Goal: Register for event/course

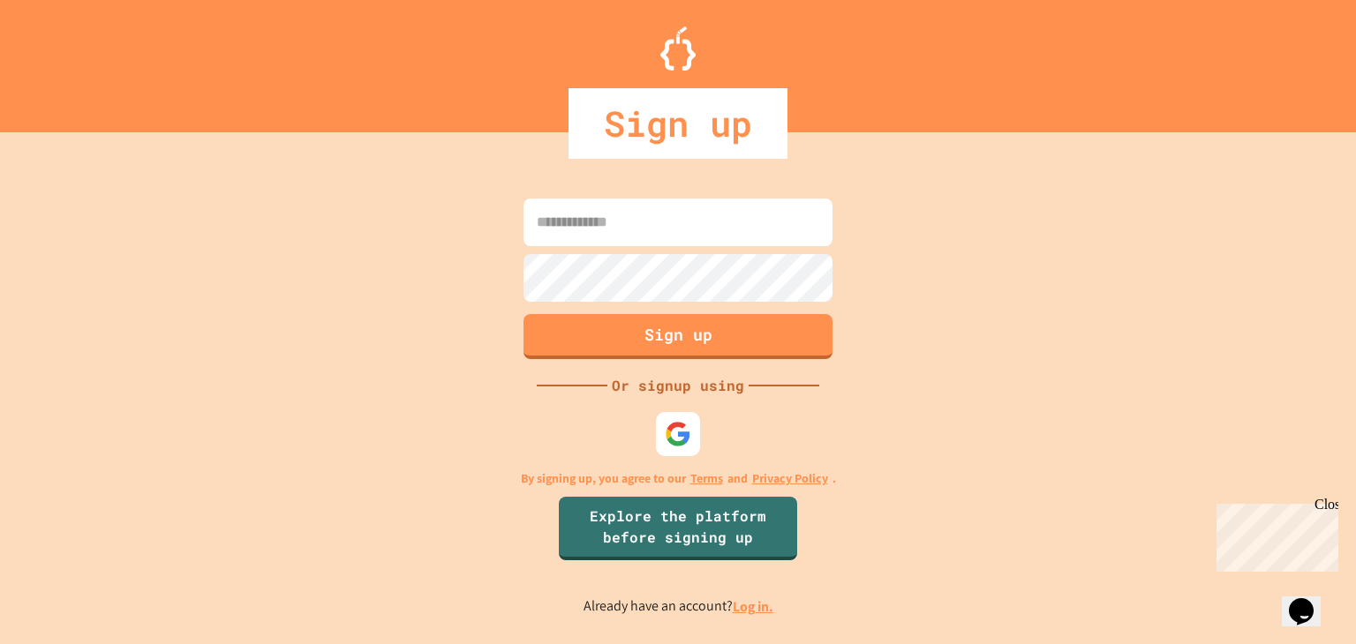
click at [725, 215] on input at bounding box center [677, 223] width 309 height 48
type input "**********"
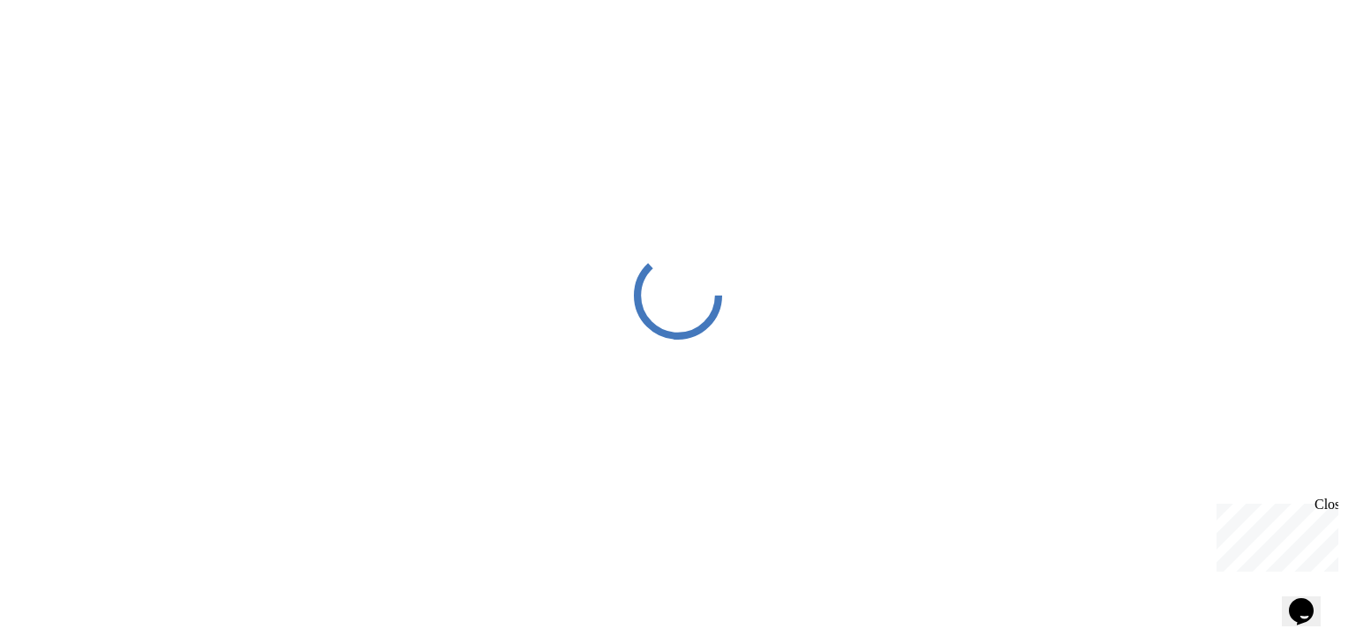
drag, startPoint x: 727, startPoint y: 252, endPoint x: 736, endPoint y: 276, distance: 25.4
click at [736, 276] on div at bounding box center [678, 295] width 1356 height 591
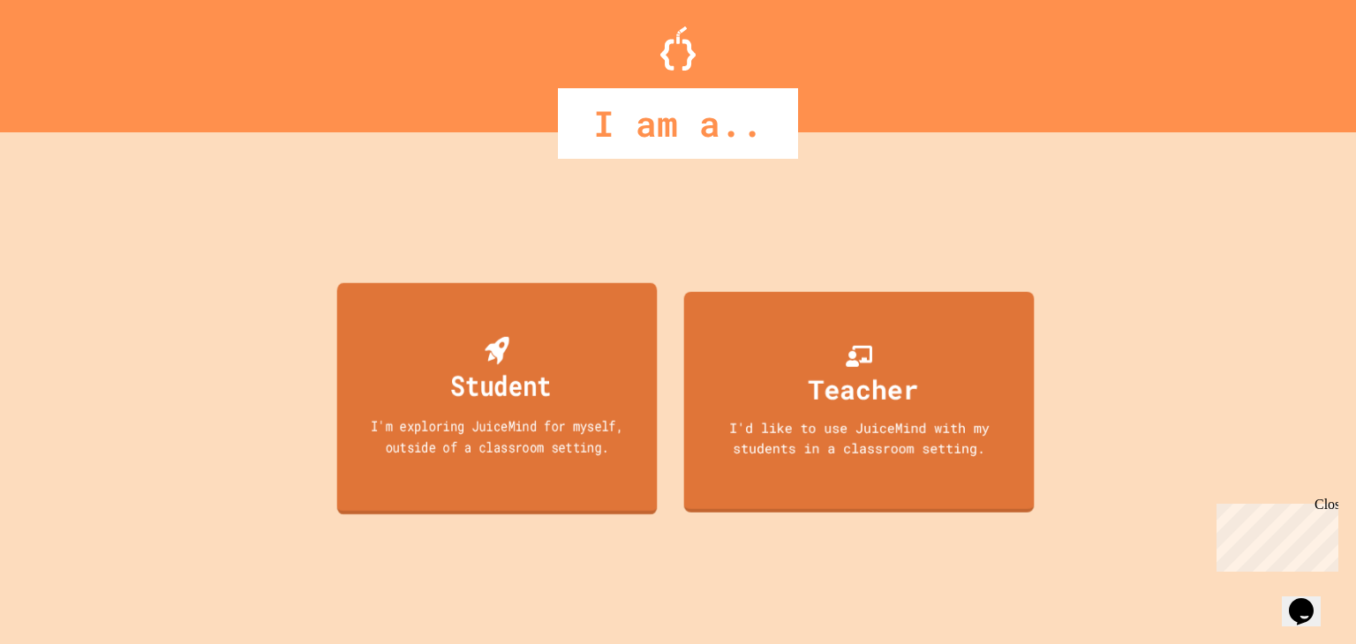
click at [578, 468] on div "Student I'm exploring JuiceMind for myself, outside of a classroom setting." at bounding box center [497, 398] width 320 height 231
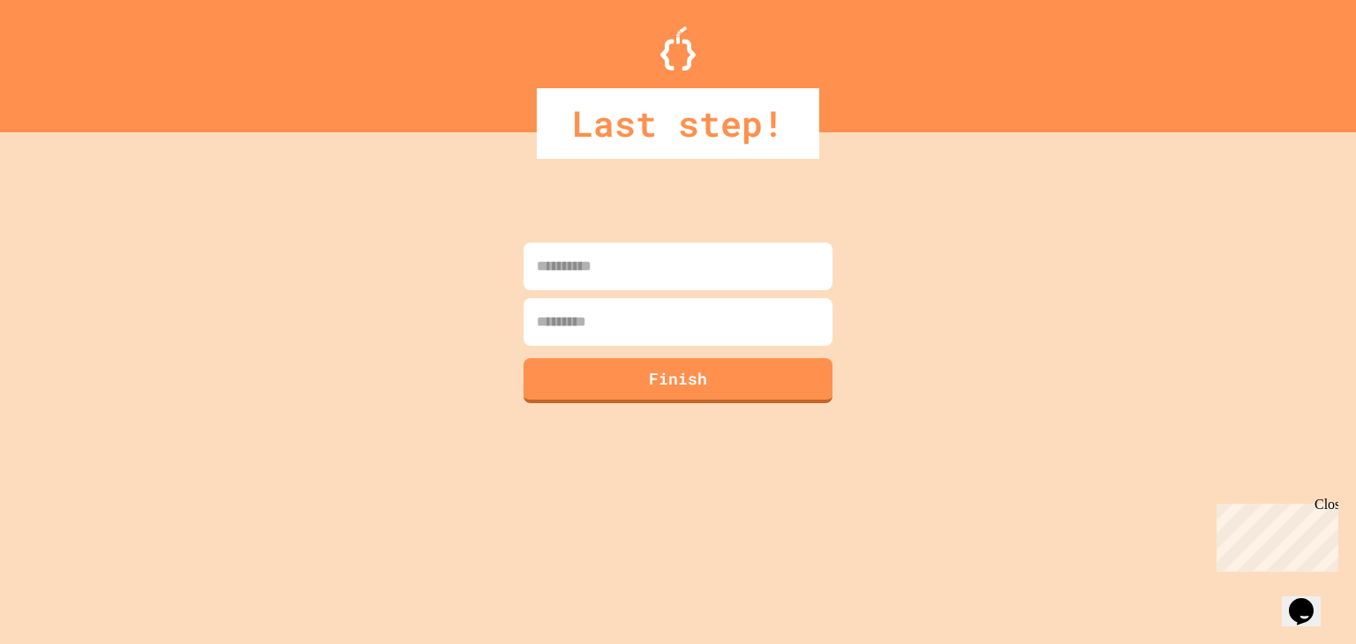
click at [646, 275] on input at bounding box center [677, 267] width 309 height 48
type input "*"
type input "*****"
click at [664, 312] on input at bounding box center [677, 322] width 309 height 48
type input "********"
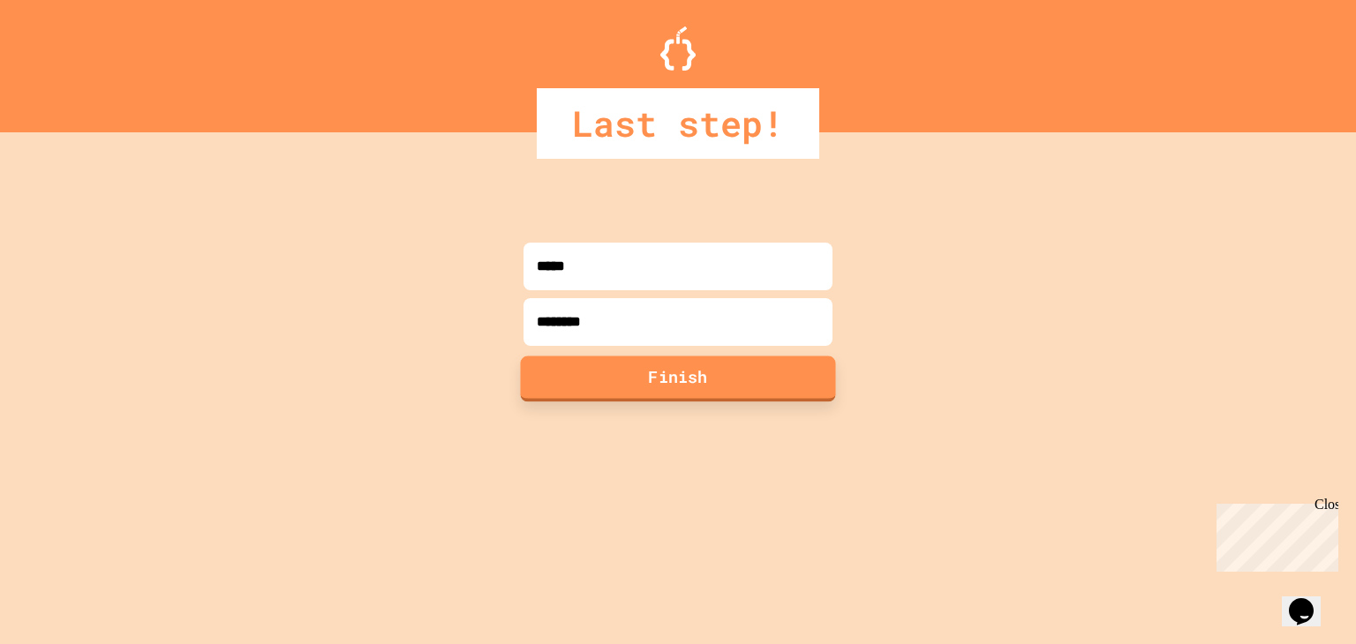
click at [678, 388] on button "Finish" at bounding box center [678, 379] width 315 height 46
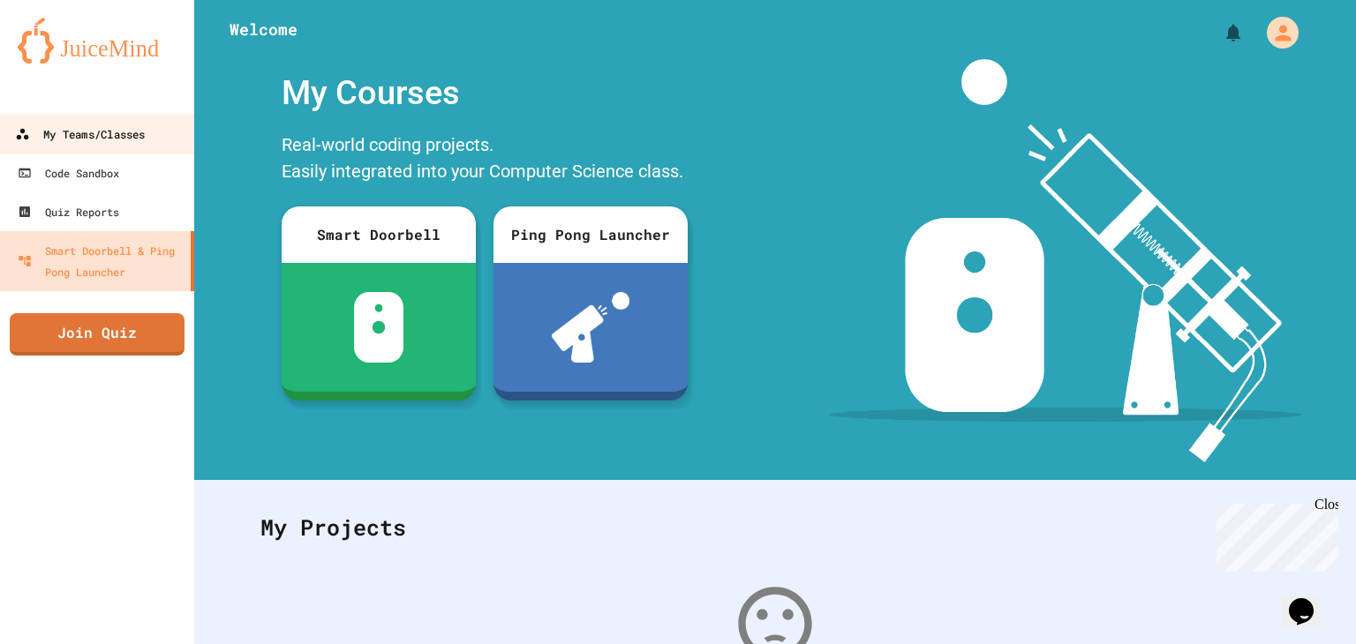
click at [105, 139] on div "My Teams/Classes" at bounding box center [80, 135] width 130 height 22
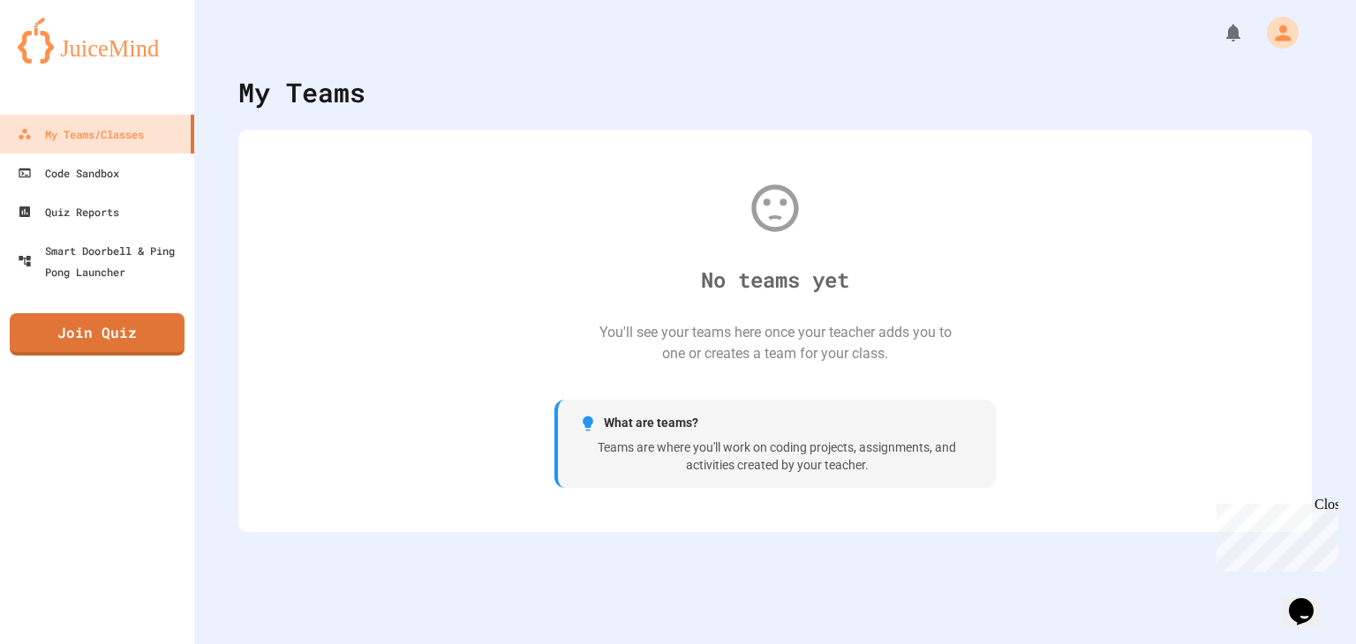
click at [685, 315] on div "No teams yet You'll see your teams here once your teacher adds you to one or cr…" at bounding box center [775, 330] width 1038 height 367
click at [64, 228] on link "Quiz Reports" at bounding box center [97, 212] width 200 height 40
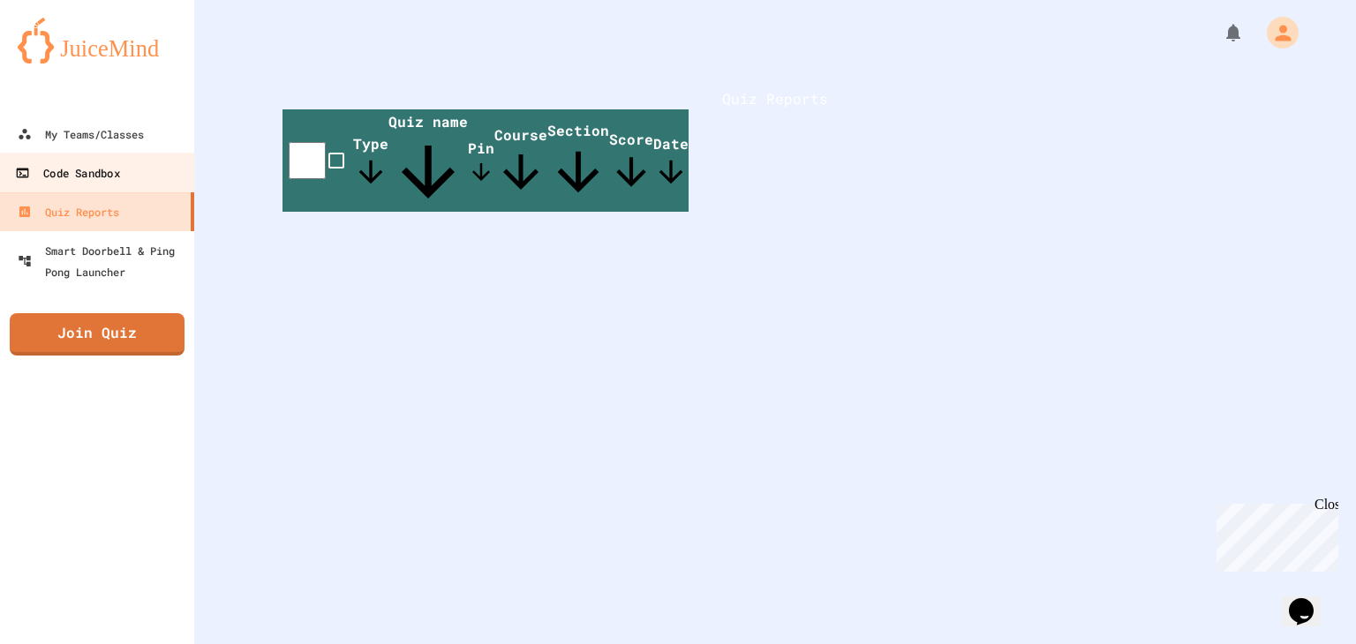
click at [116, 181] on div "Code Sandbox" at bounding box center [67, 173] width 104 height 22
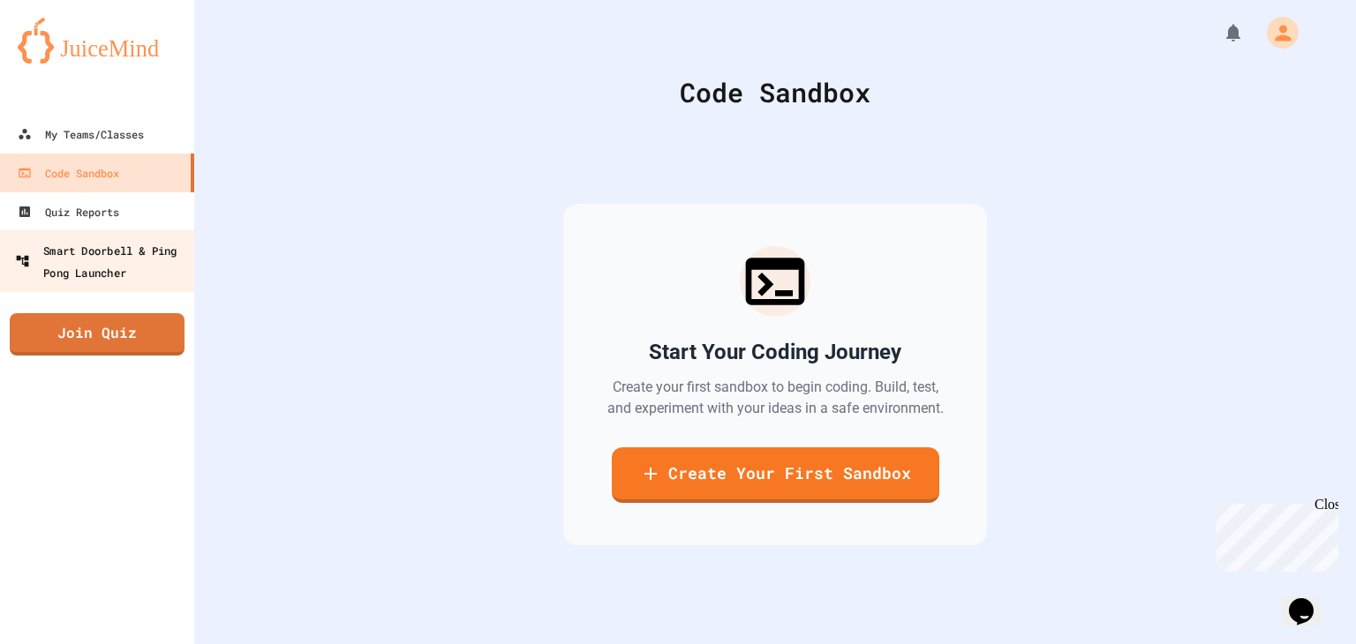
click at [94, 273] on div "Smart Doorbell & Ping Pong Launcher" at bounding box center [102, 260] width 175 height 43
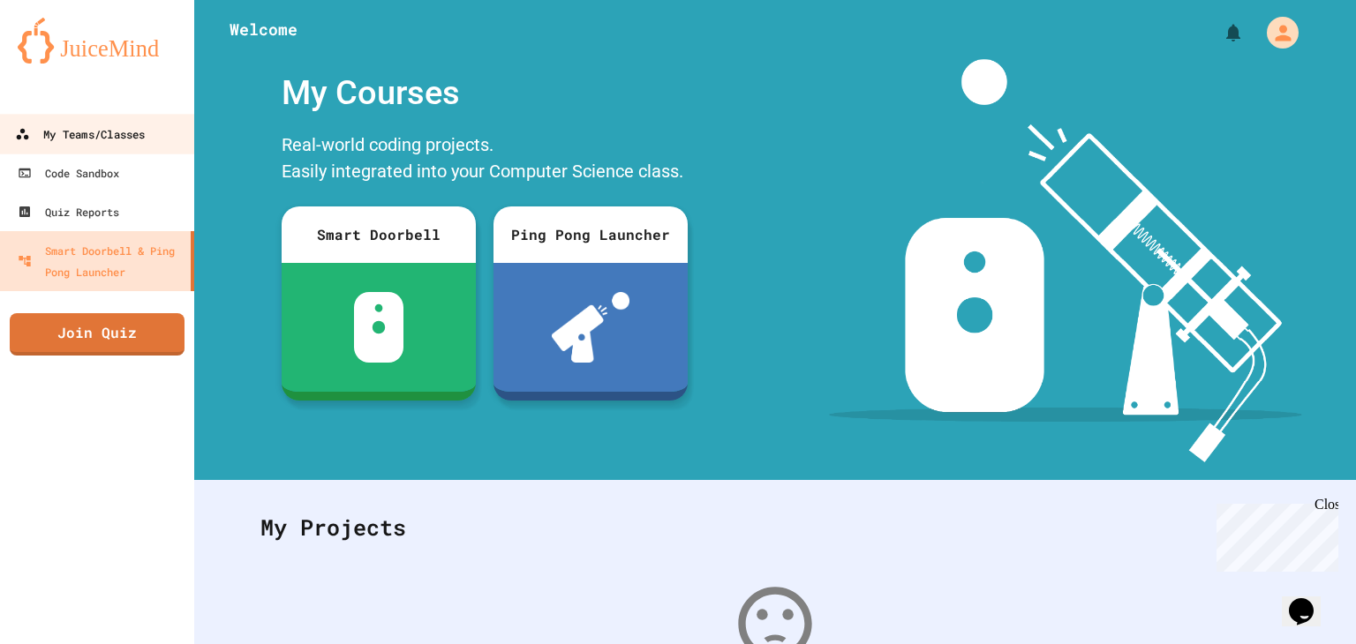
click at [113, 146] on link "My Teams/Classes" at bounding box center [97, 134] width 200 height 40
